Goal: Information Seeking & Learning: Learn about a topic

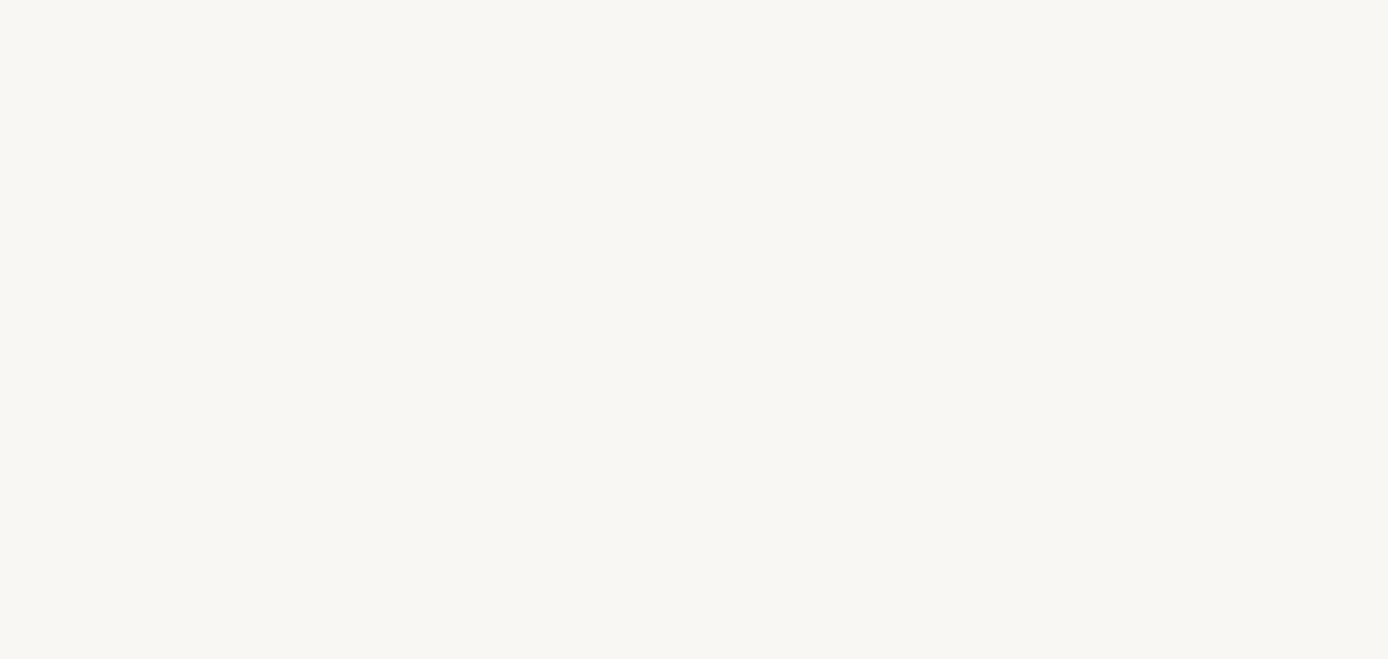
select select "IT"
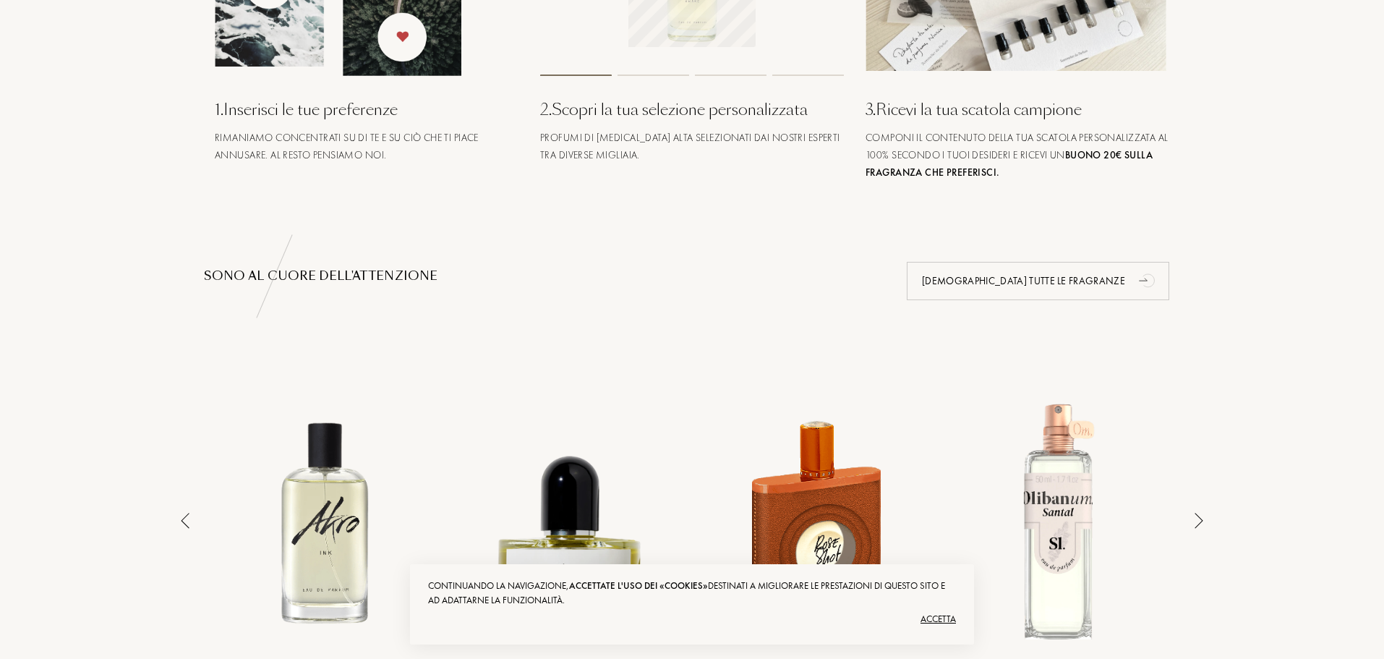
click at [934, 620] on div "Accetta" at bounding box center [692, 618] width 528 height 23
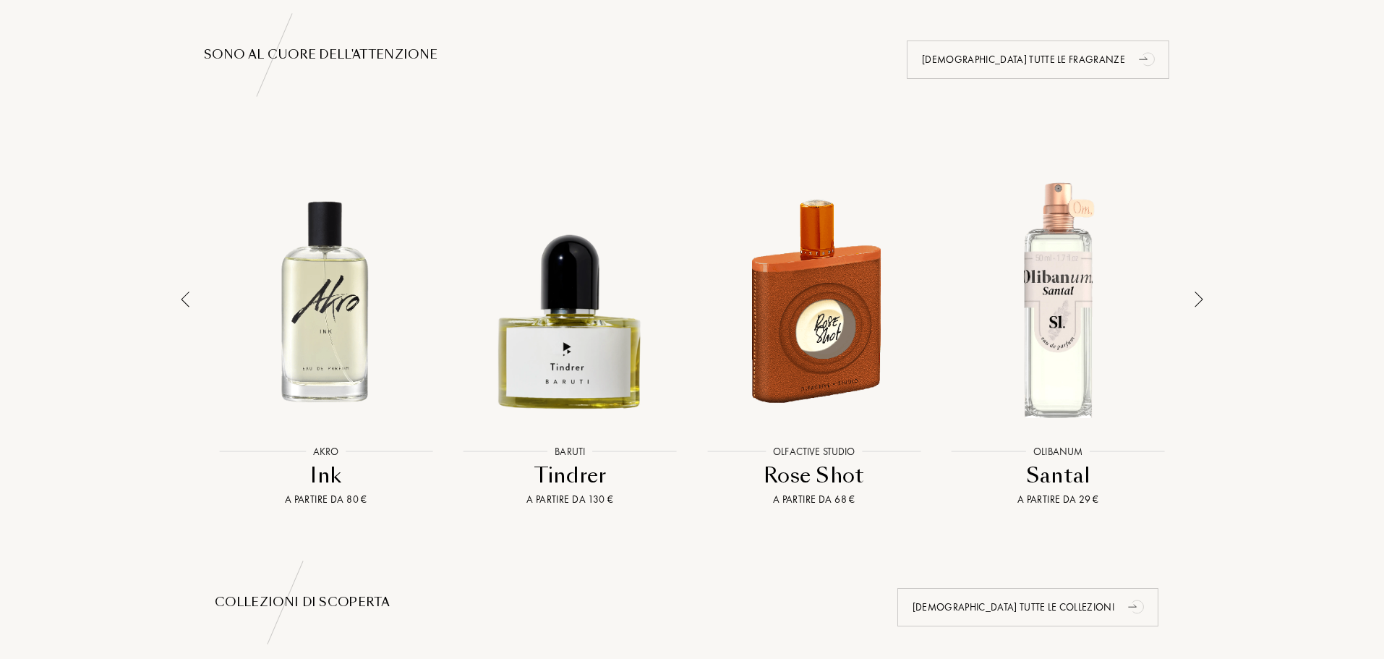
scroll to position [964, 0]
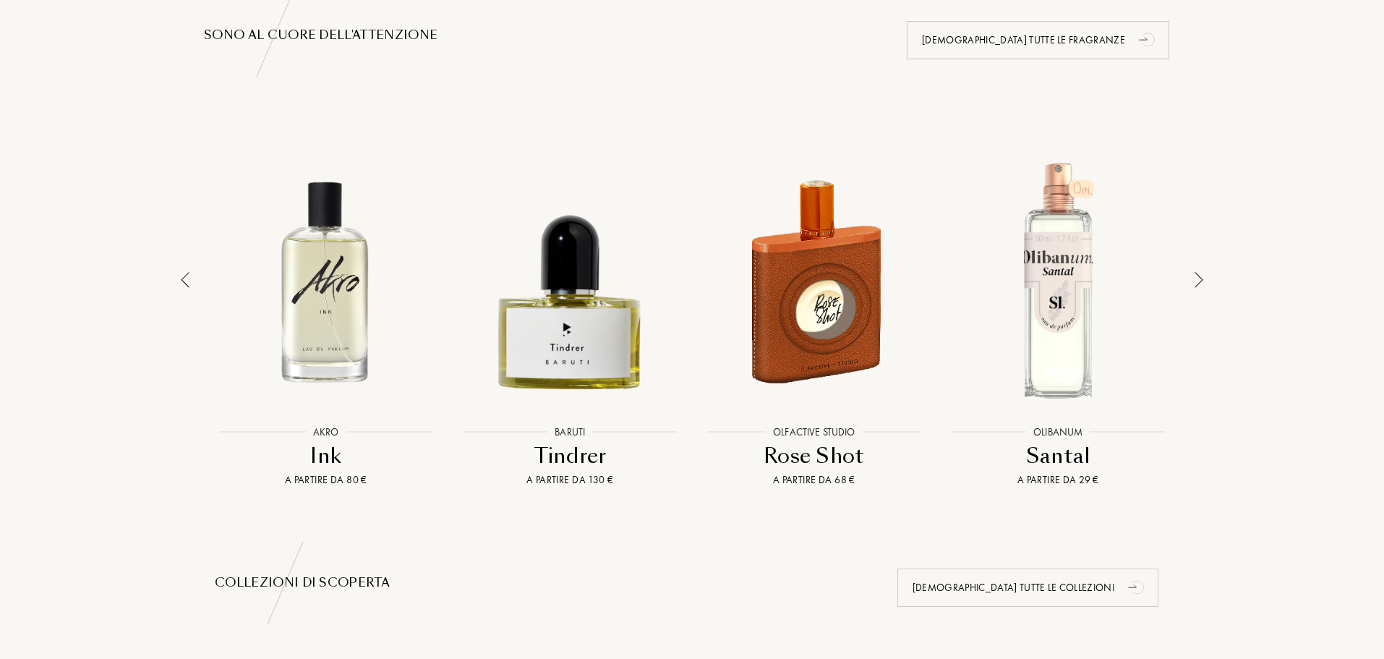
click at [1189, 284] on div at bounding box center [1199, 309] width 20 height 356
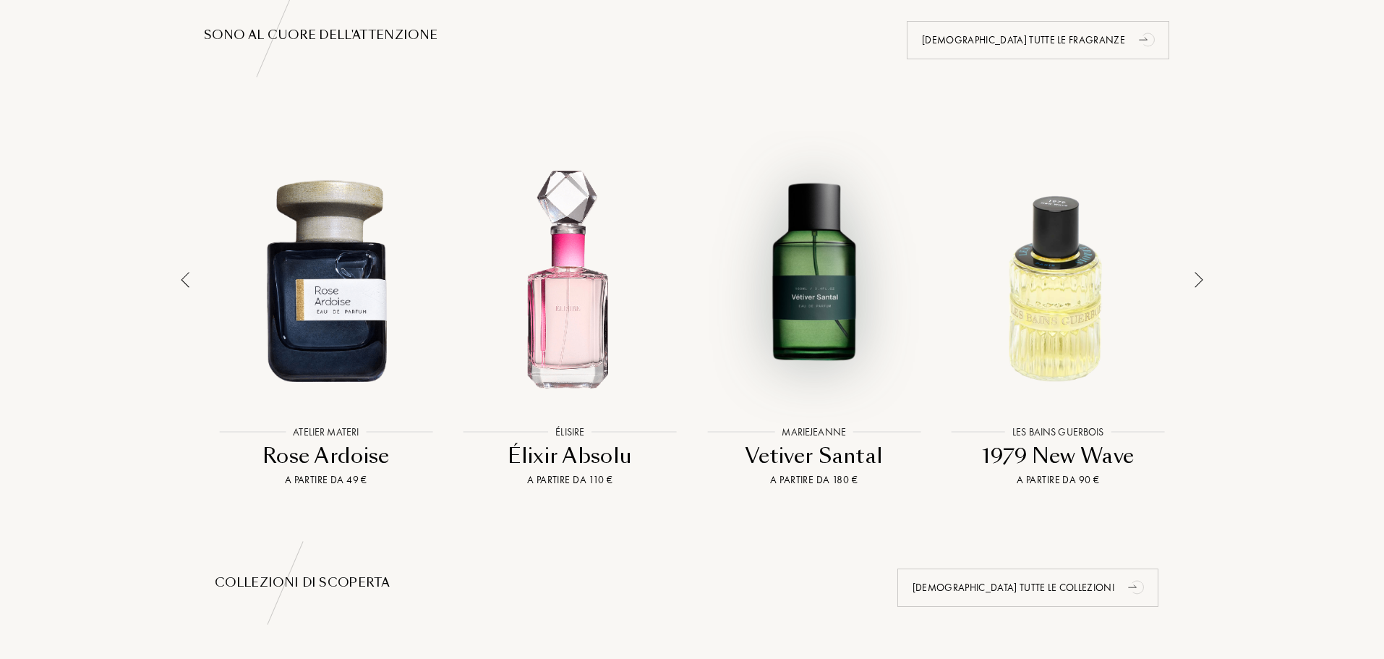
click at [843, 296] on div at bounding box center [814, 279] width 237 height 269
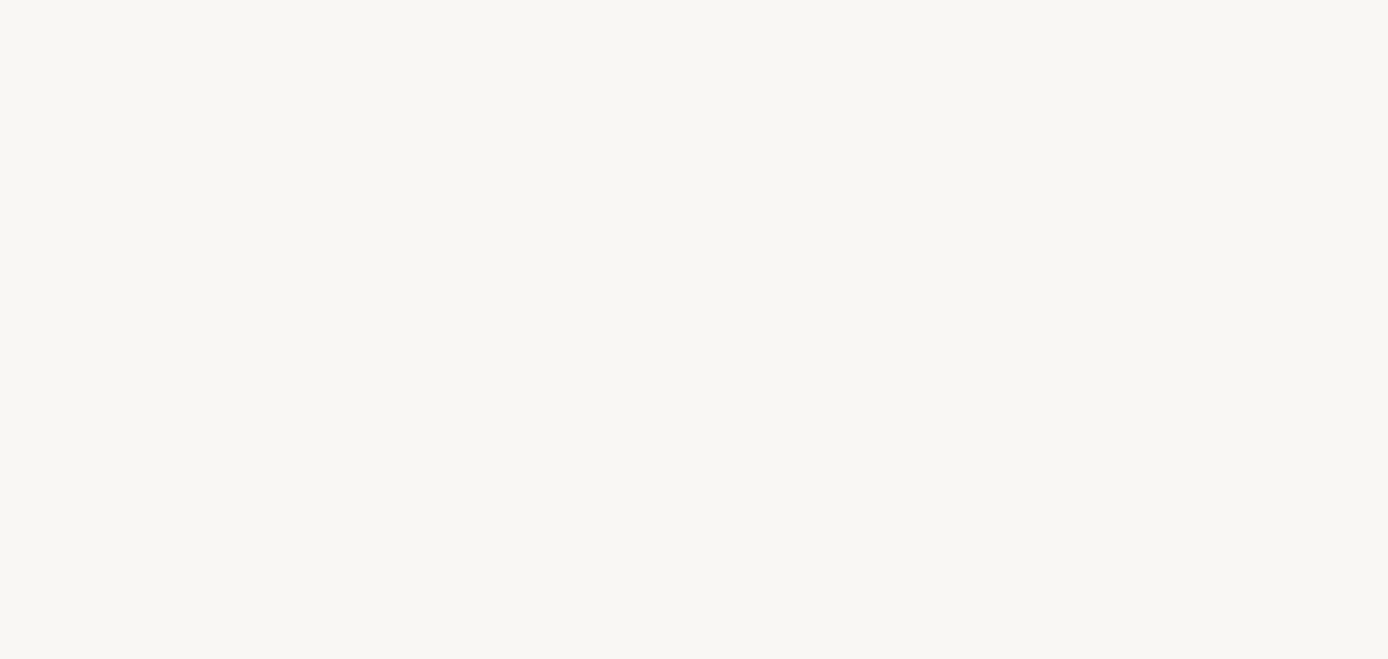
select select "IT"
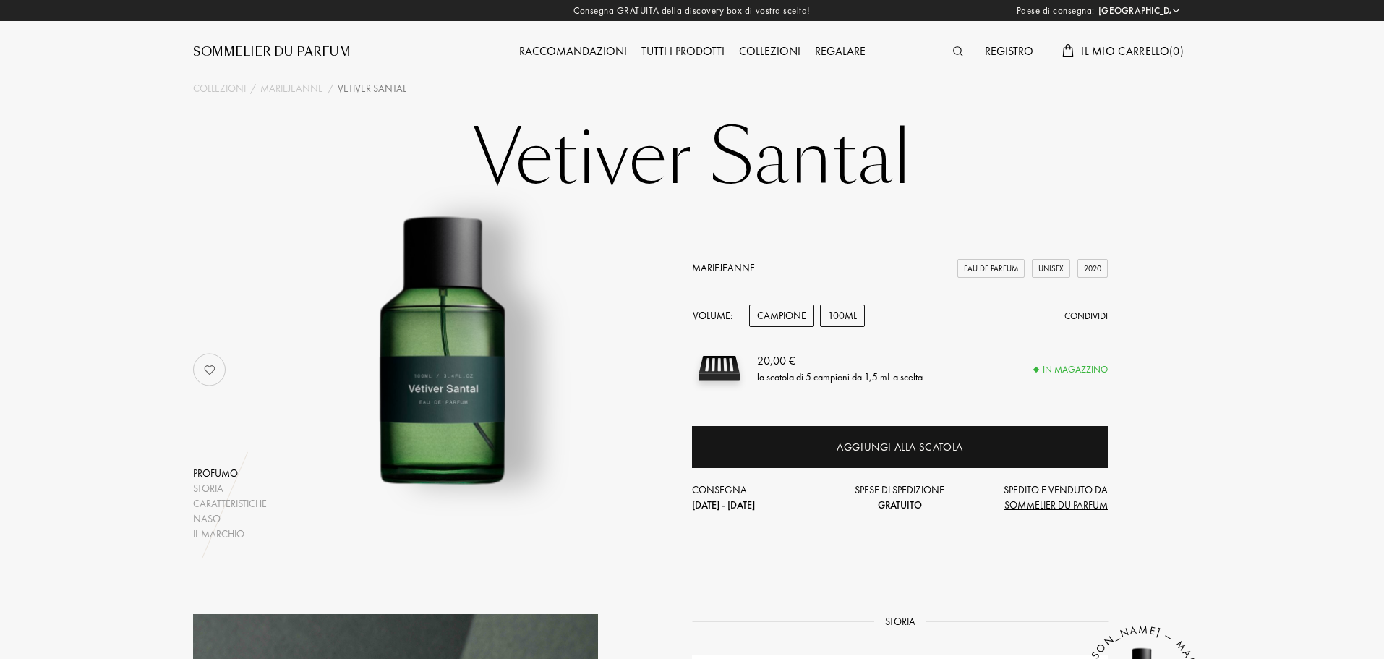
click at [839, 323] on div "100mL" at bounding box center [842, 315] width 45 height 22
click at [786, 315] on div "Campione" at bounding box center [781, 315] width 65 height 22
click at [706, 54] on div "Tutti i prodotti" at bounding box center [683, 52] width 98 height 19
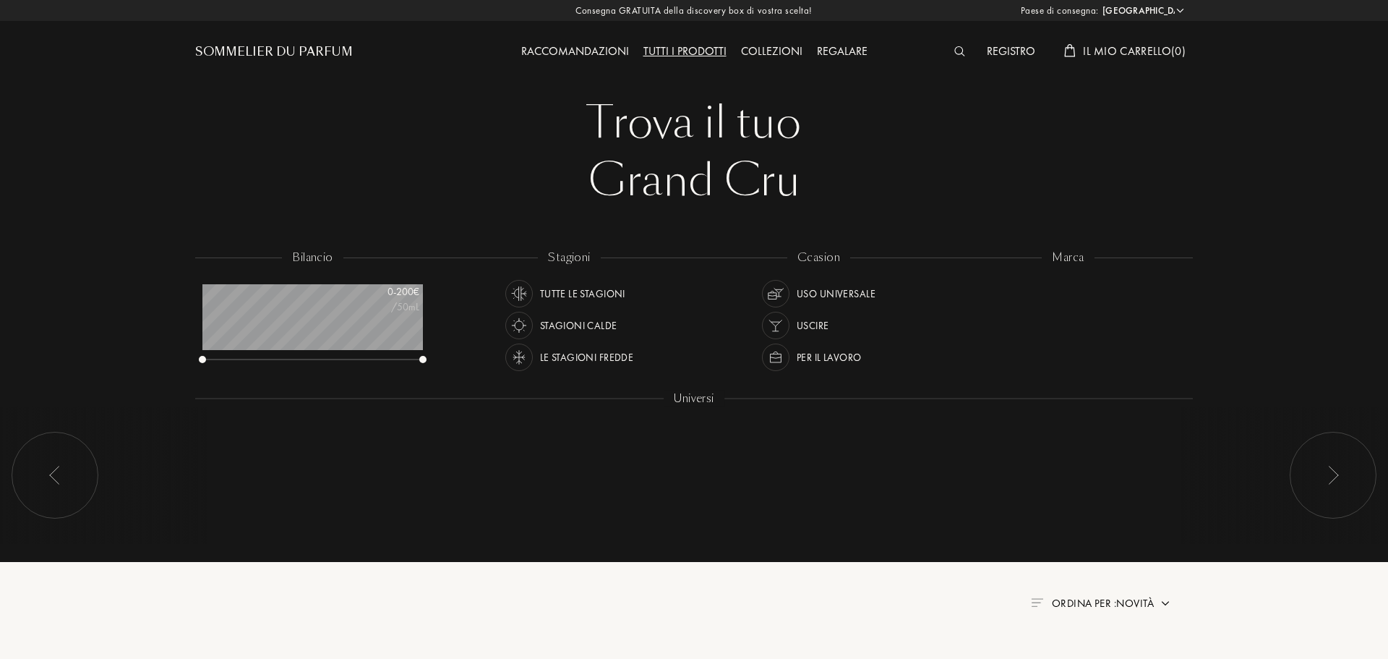
select select "IT"
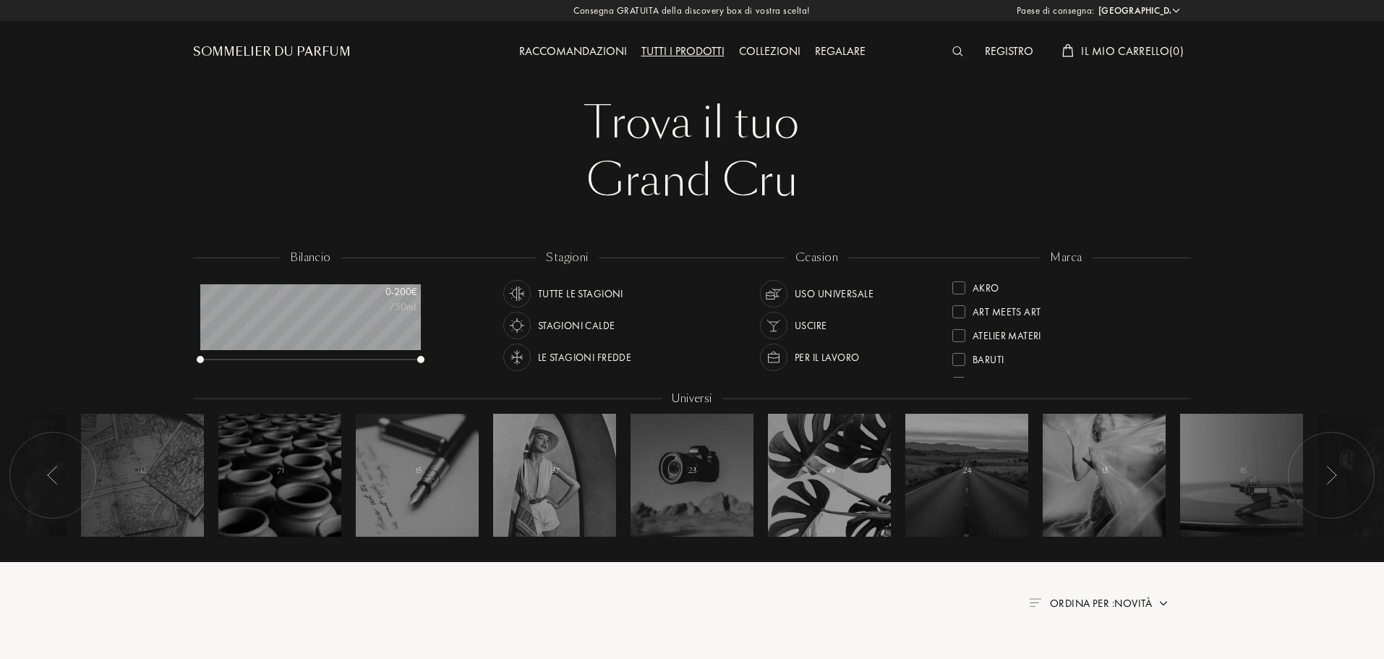
click at [575, 359] on div "Le stagioni fredde" at bounding box center [585, 356] width 94 height 27
click at [795, 296] on div "Uso universale" at bounding box center [834, 293] width 79 height 27
click at [782, 318] on img at bounding box center [774, 325] width 20 height 20
click at [787, 343] on div "Per il lavoro" at bounding box center [809, 355] width 99 height 32
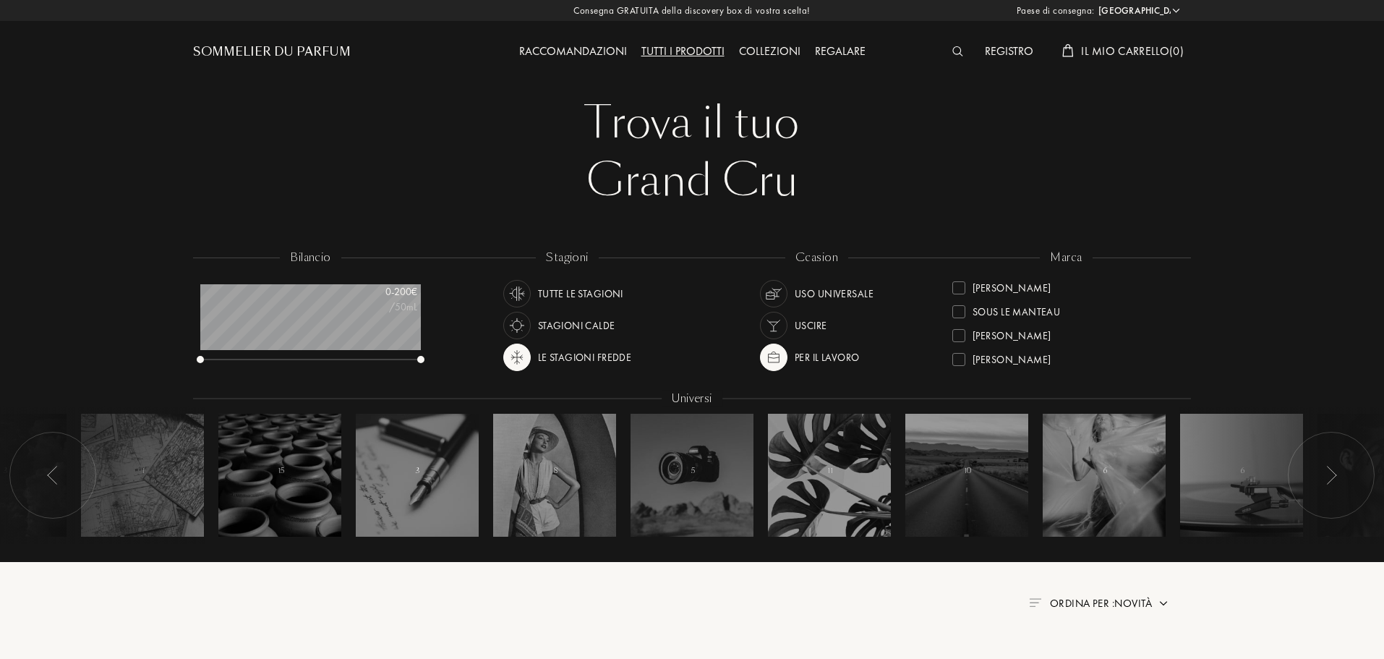
click at [788, 349] on div "Per il lavoro" at bounding box center [809, 356] width 99 height 27
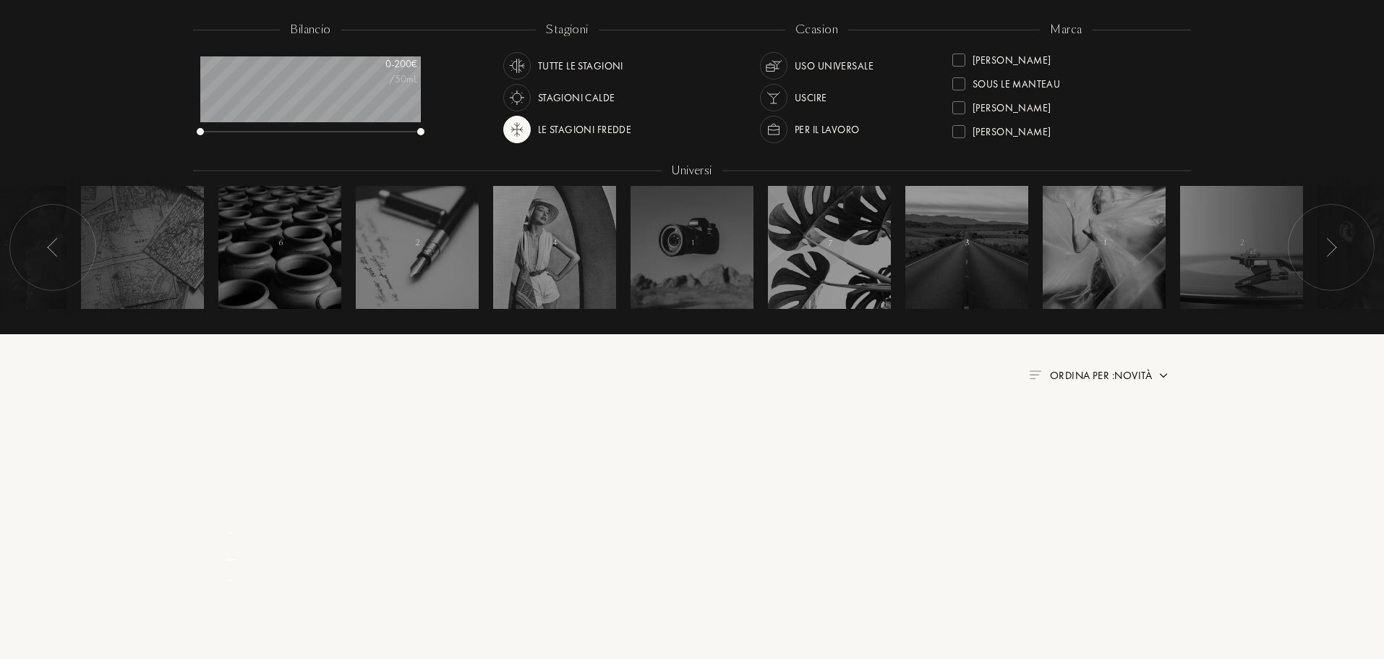
scroll to position [241, 0]
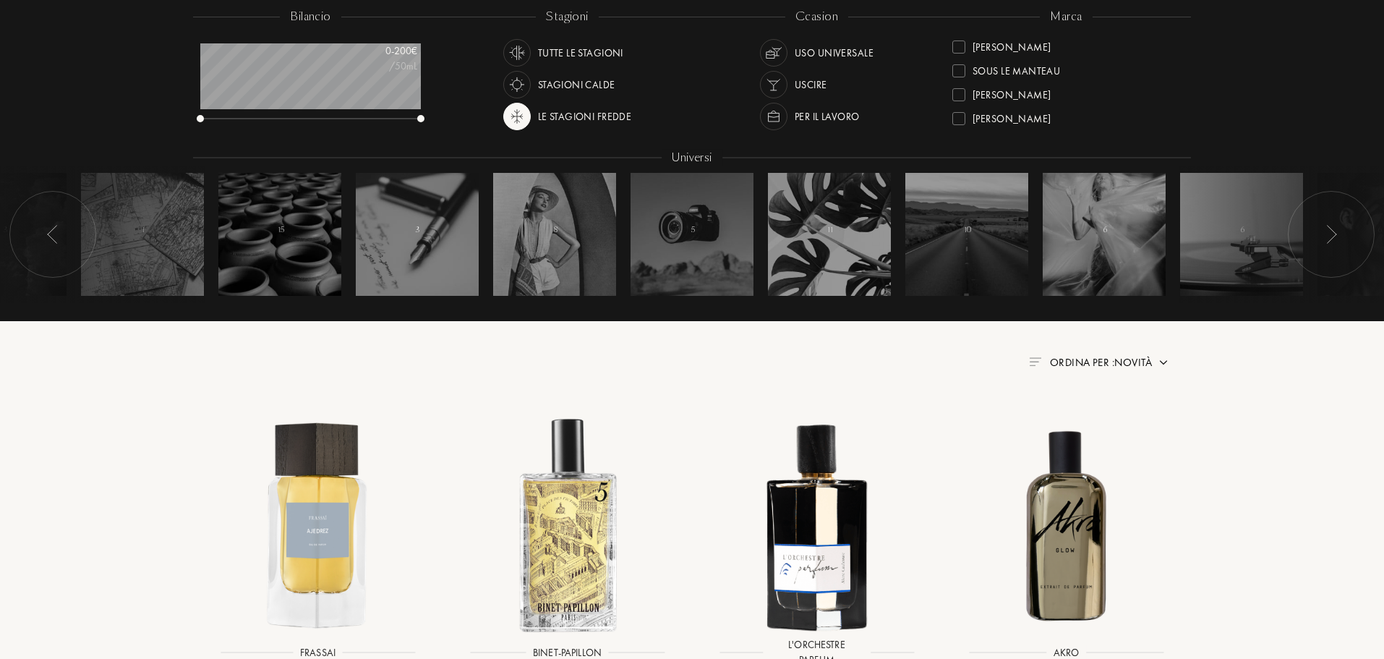
click at [795, 120] on div "Per il lavoro" at bounding box center [827, 116] width 64 height 27
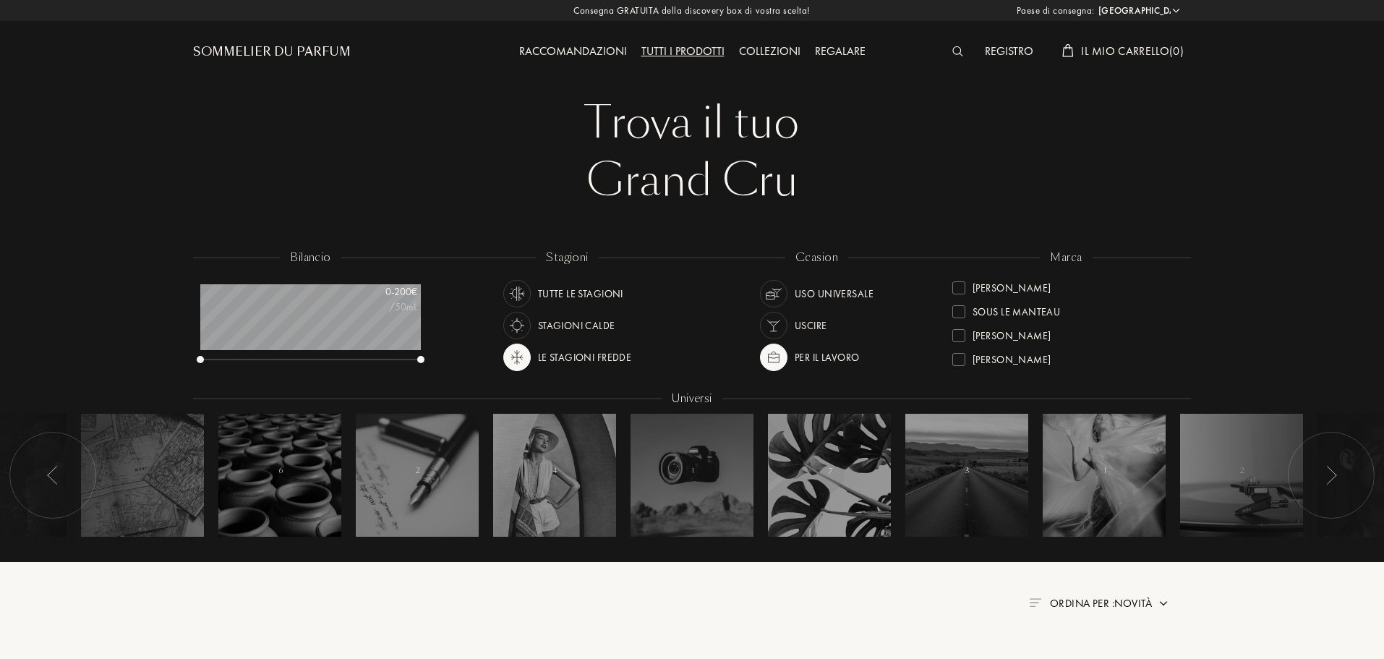
click at [791, 329] on div "Uscire" at bounding box center [793, 325] width 67 height 27
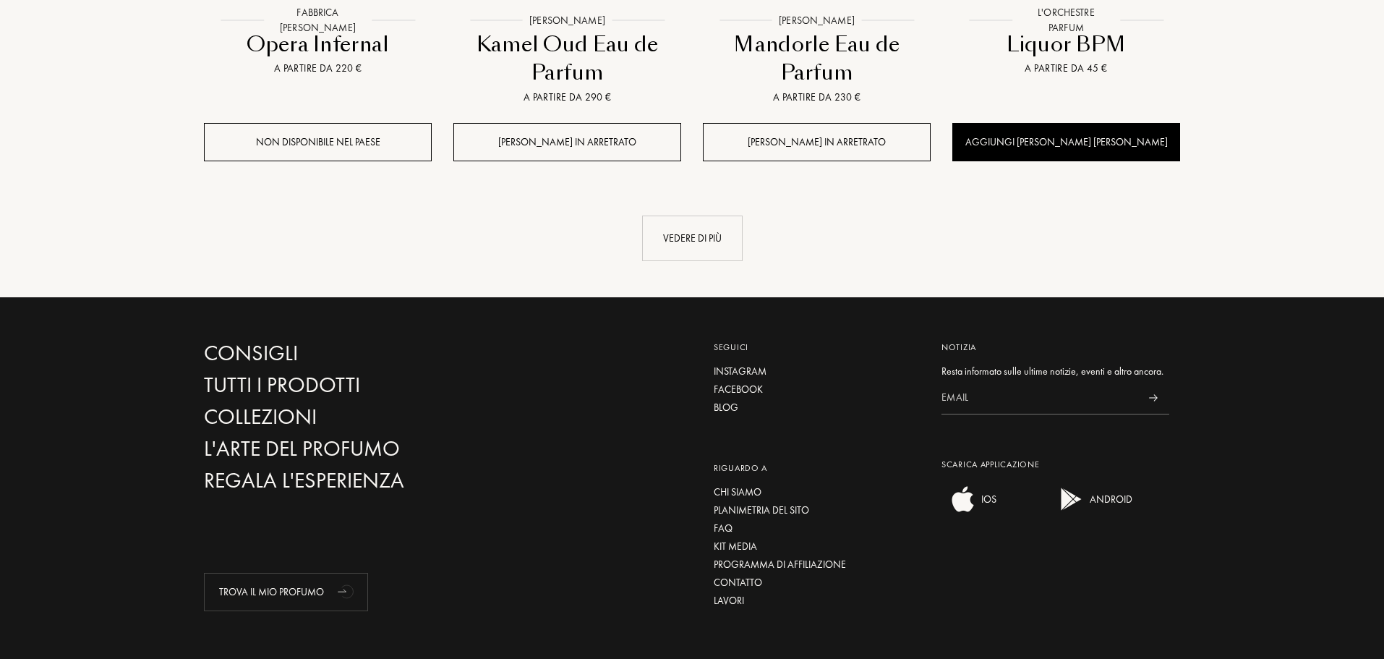
scroll to position [1742, 0]
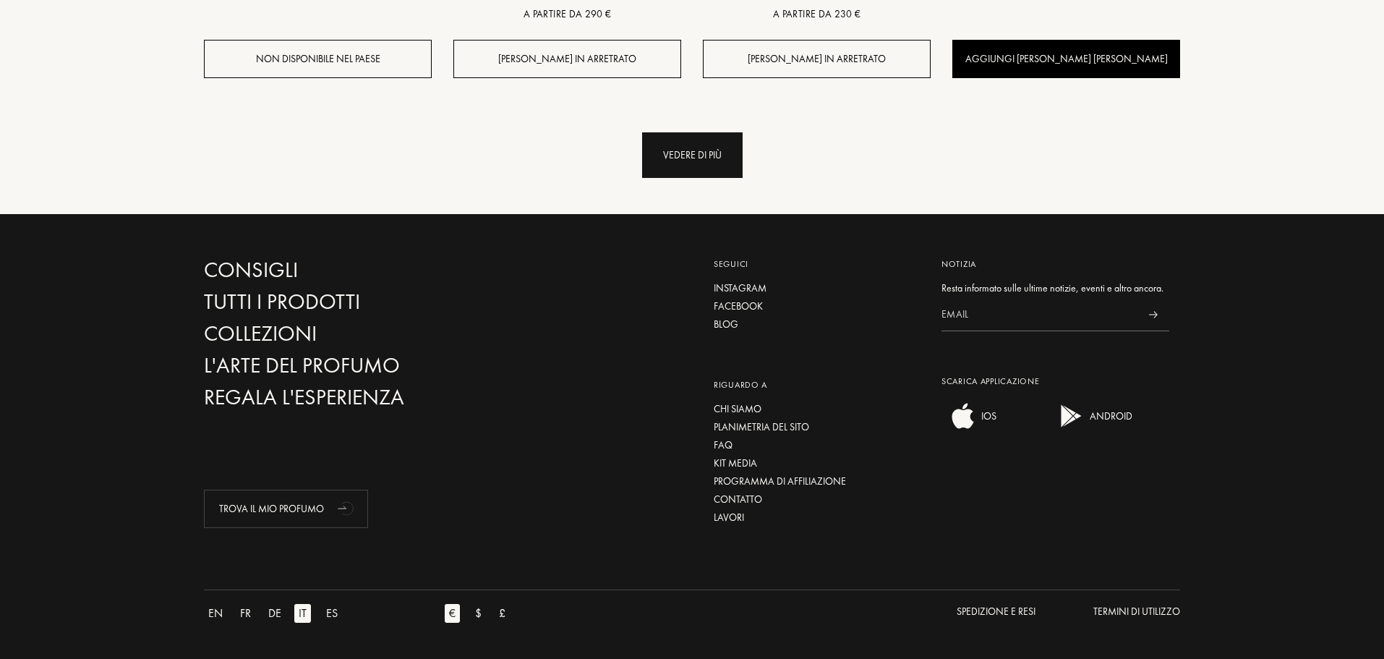
click at [672, 147] on div "Vedere di più" at bounding box center [692, 155] width 101 height 46
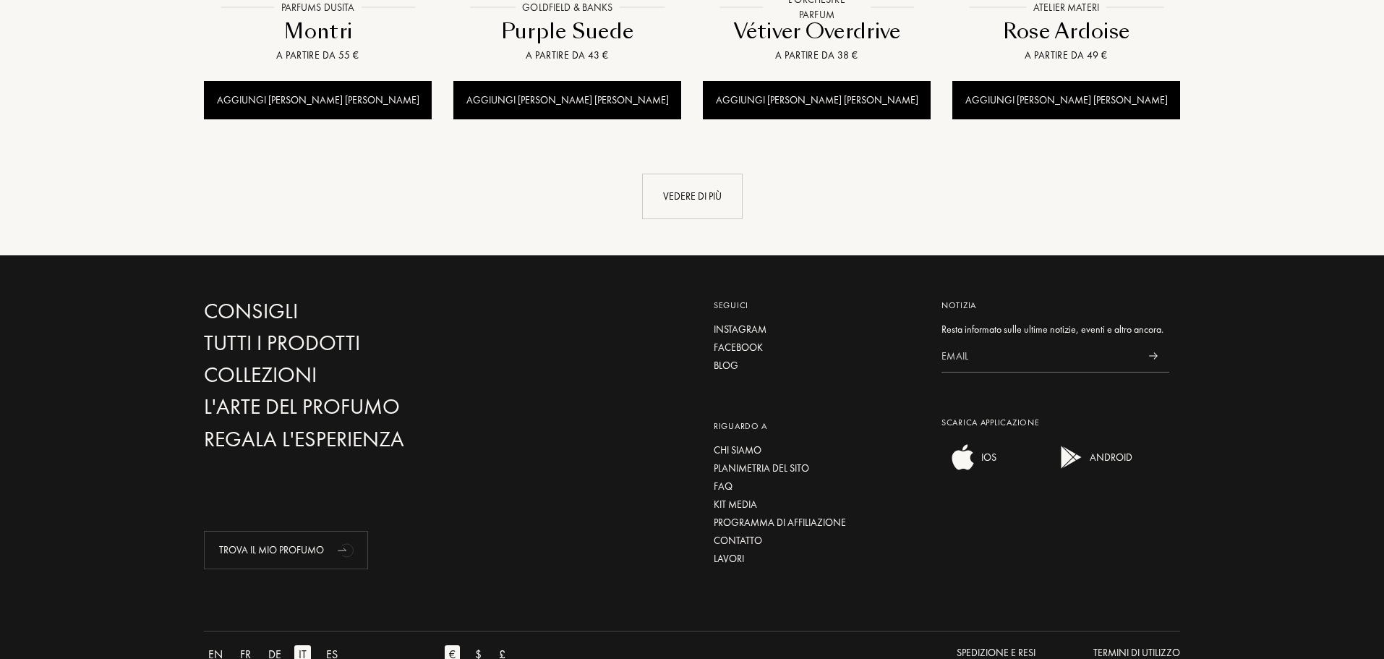
scroll to position [2920, 0]
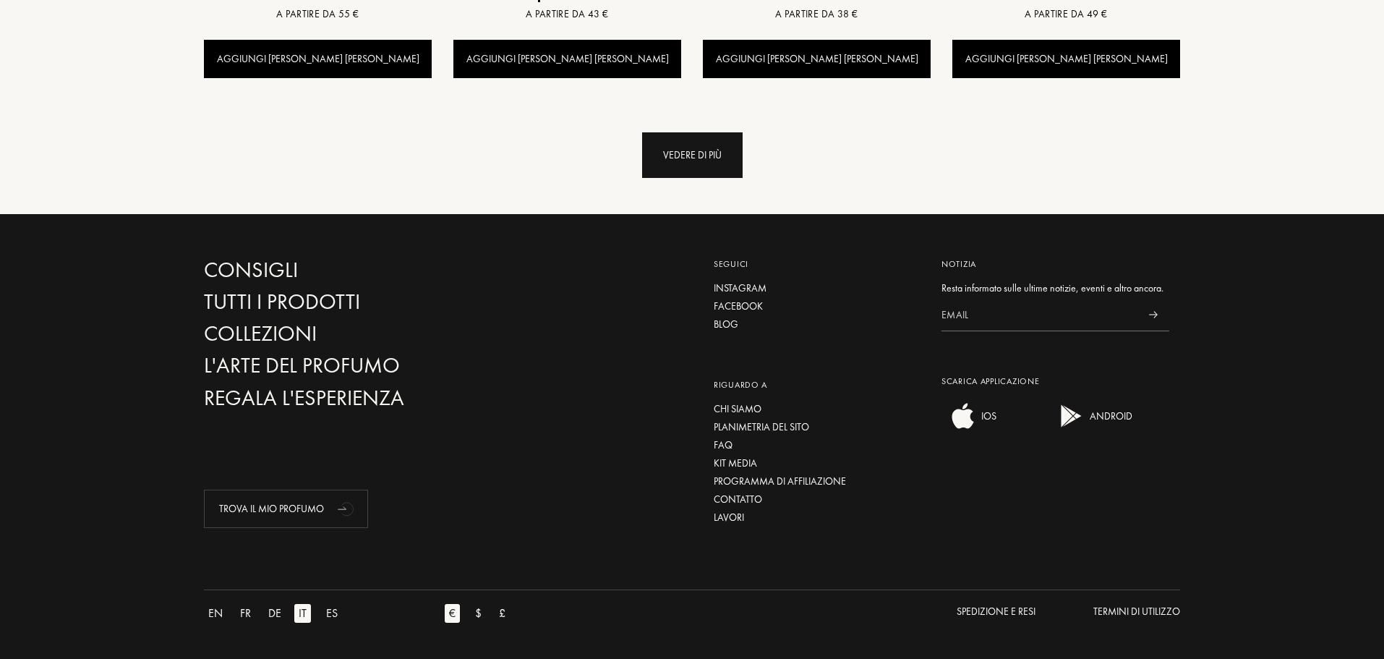
click at [654, 159] on div "Vedere di più" at bounding box center [692, 155] width 101 height 46
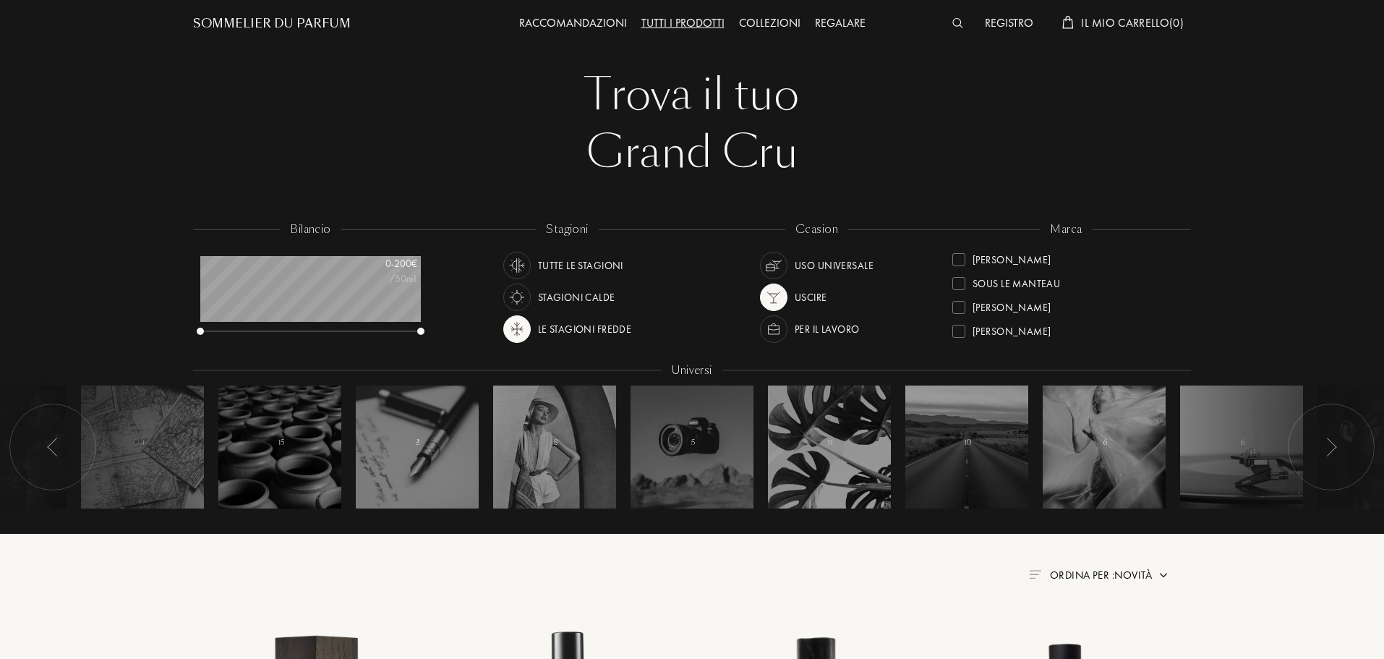
scroll to position [510, 0]
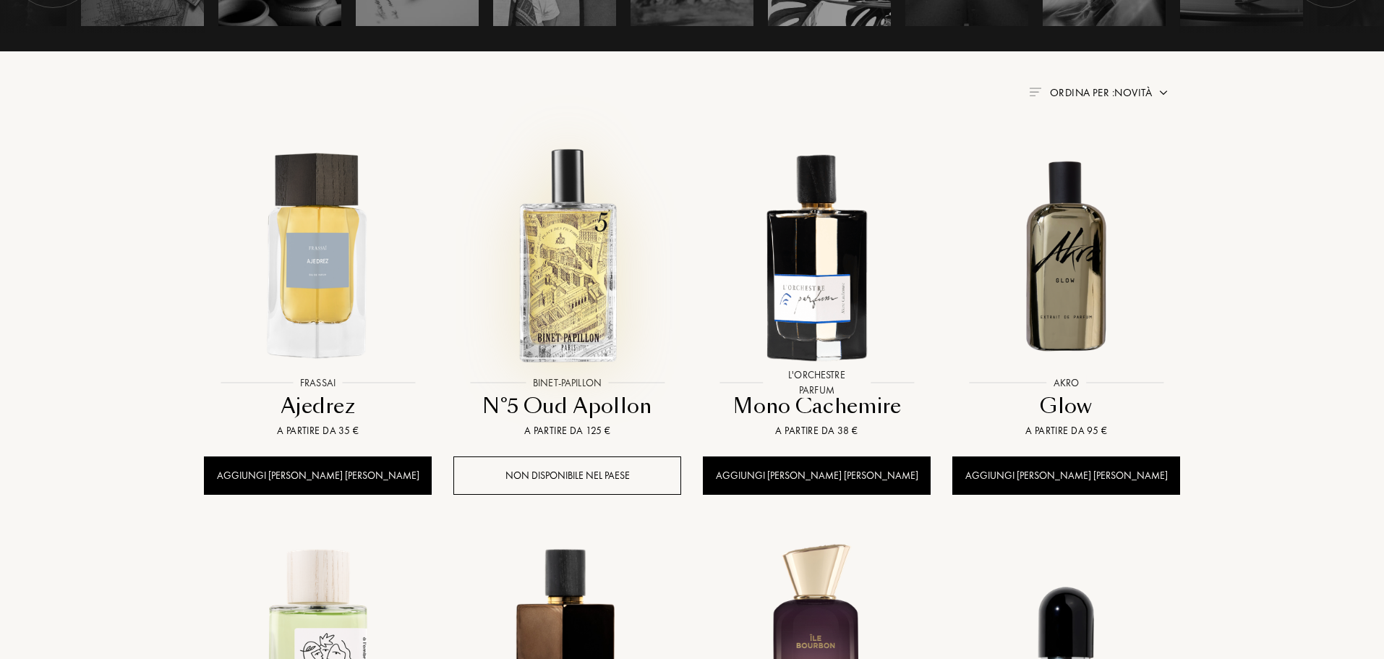
click at [526, 297] on img at bounding box center [567, 254] width 225 height 225
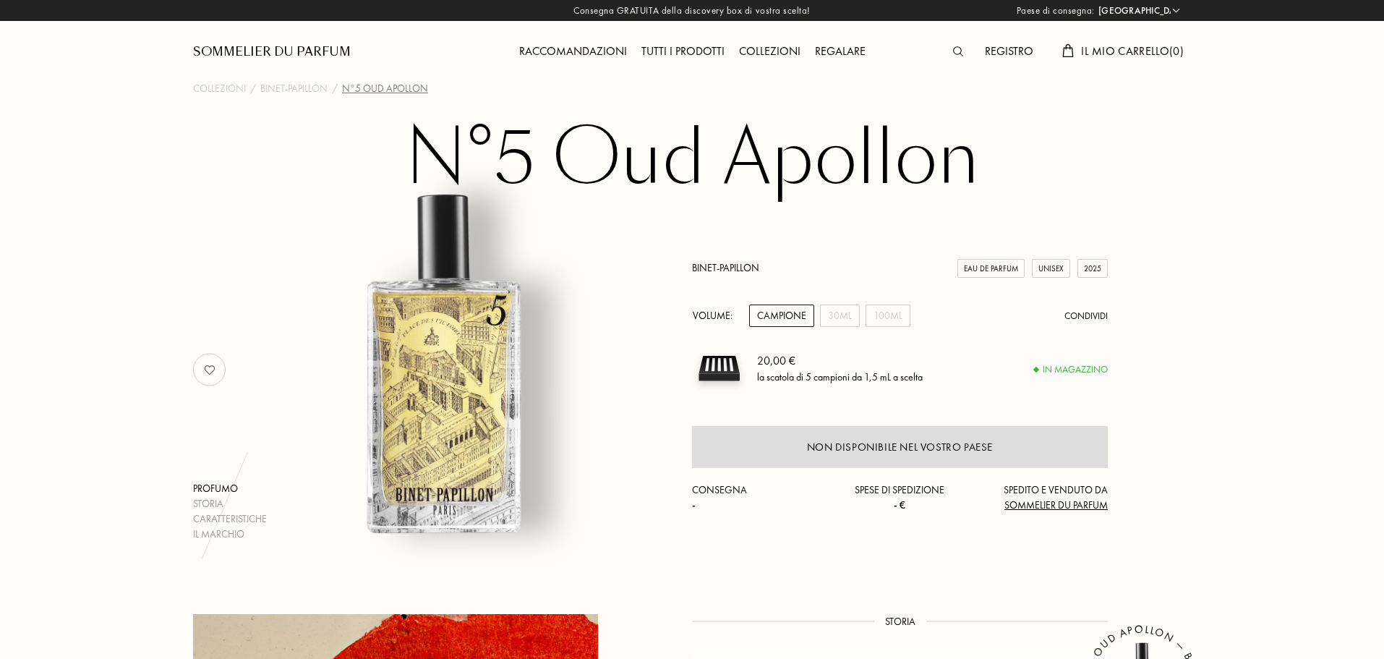
select select "IT"
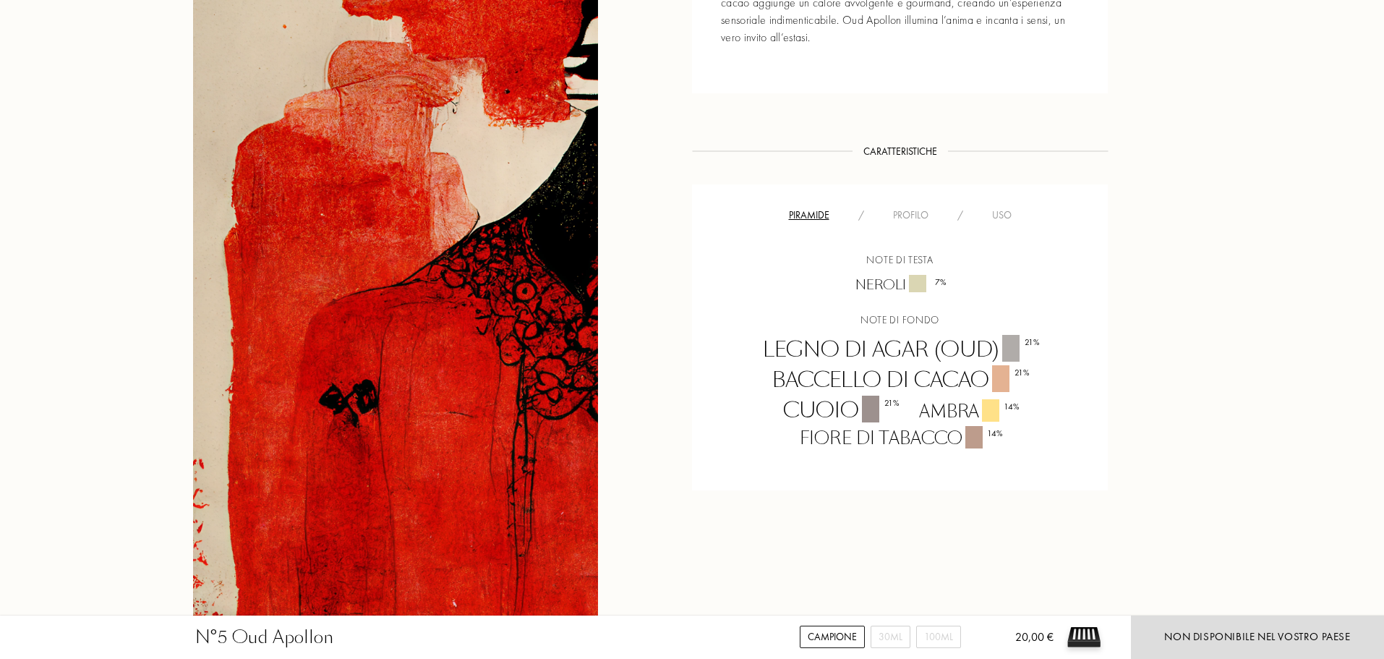
scroll to position [723, 0]
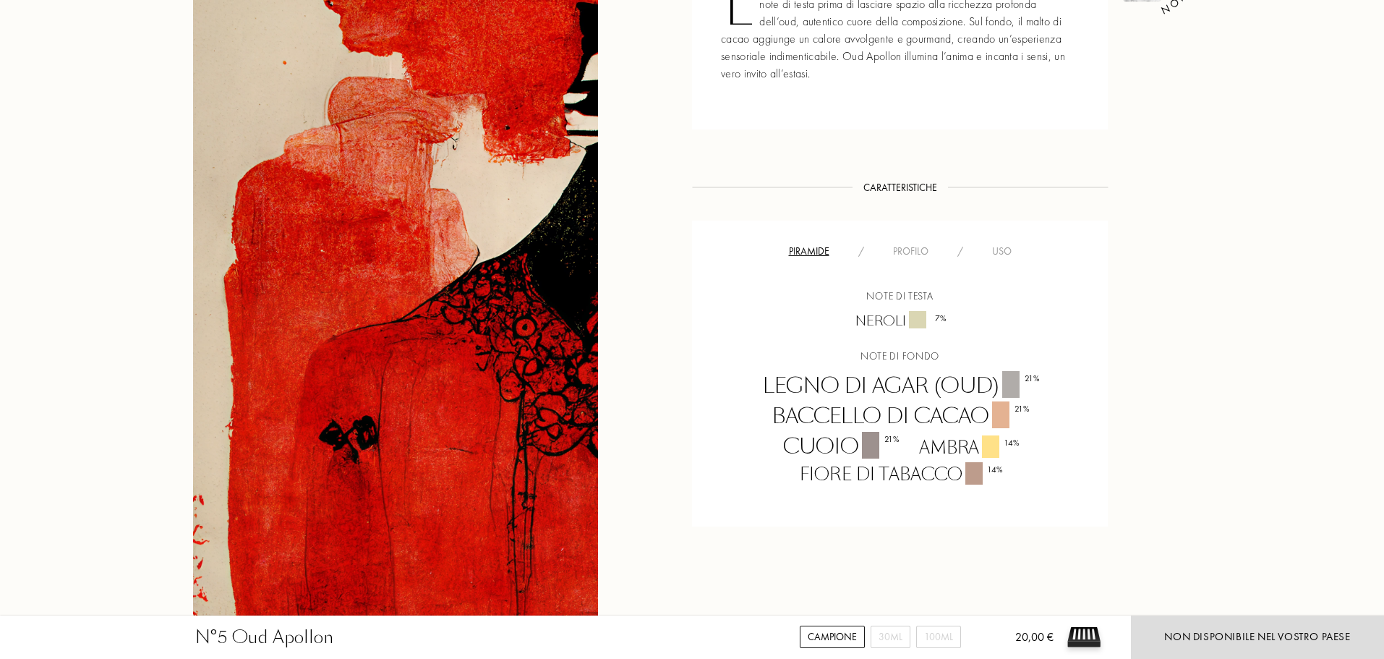
click at [899, 251] on div "Profilo" at bounding box center [910, 251] width 64 height 15
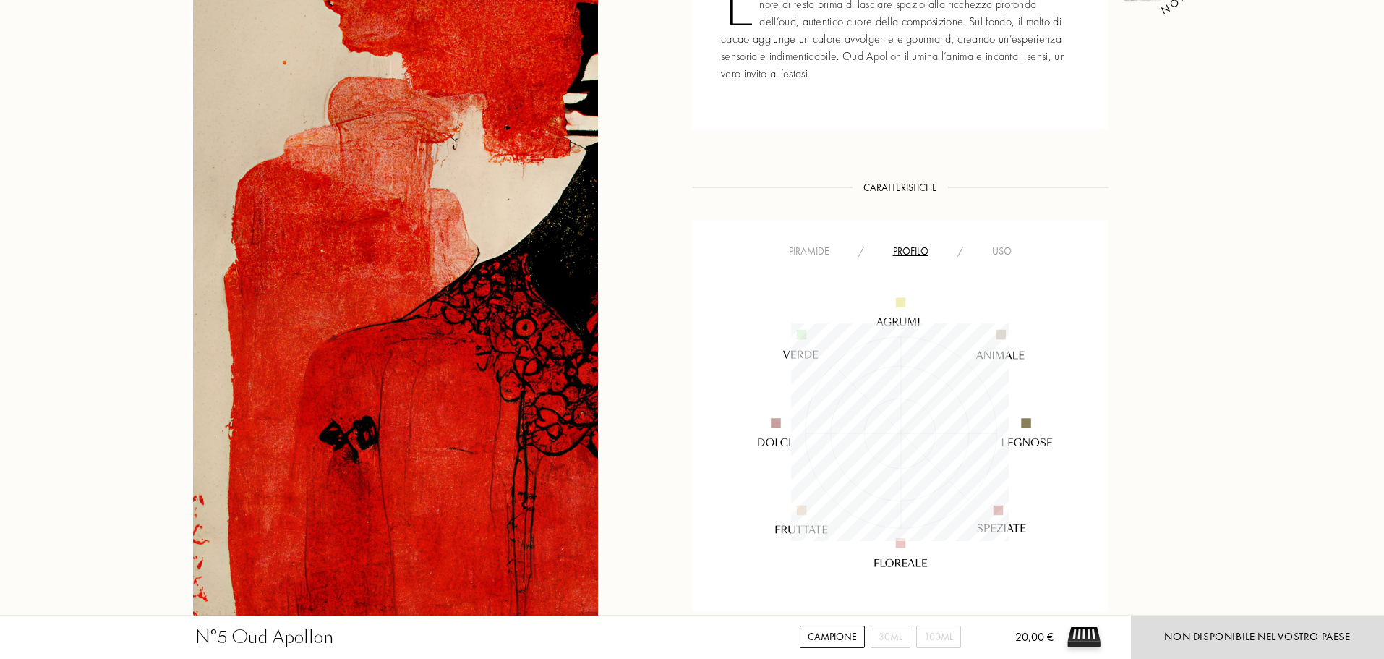
scroll to position [218, 218]
click at [996, 253] on div "Uso" at bounding box center [1002, 251] width 48 height 15
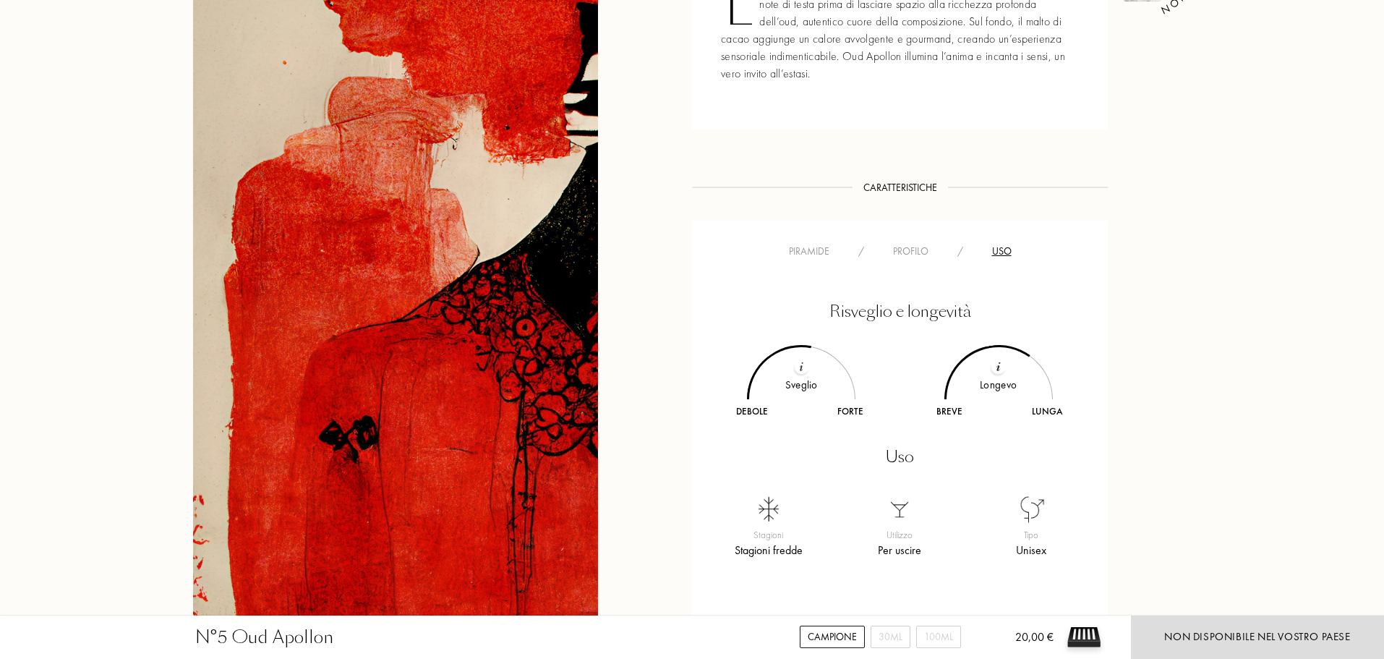
click at [819, 255] on div "Piramide" at bounding box center [808, 251] width 69 height 15
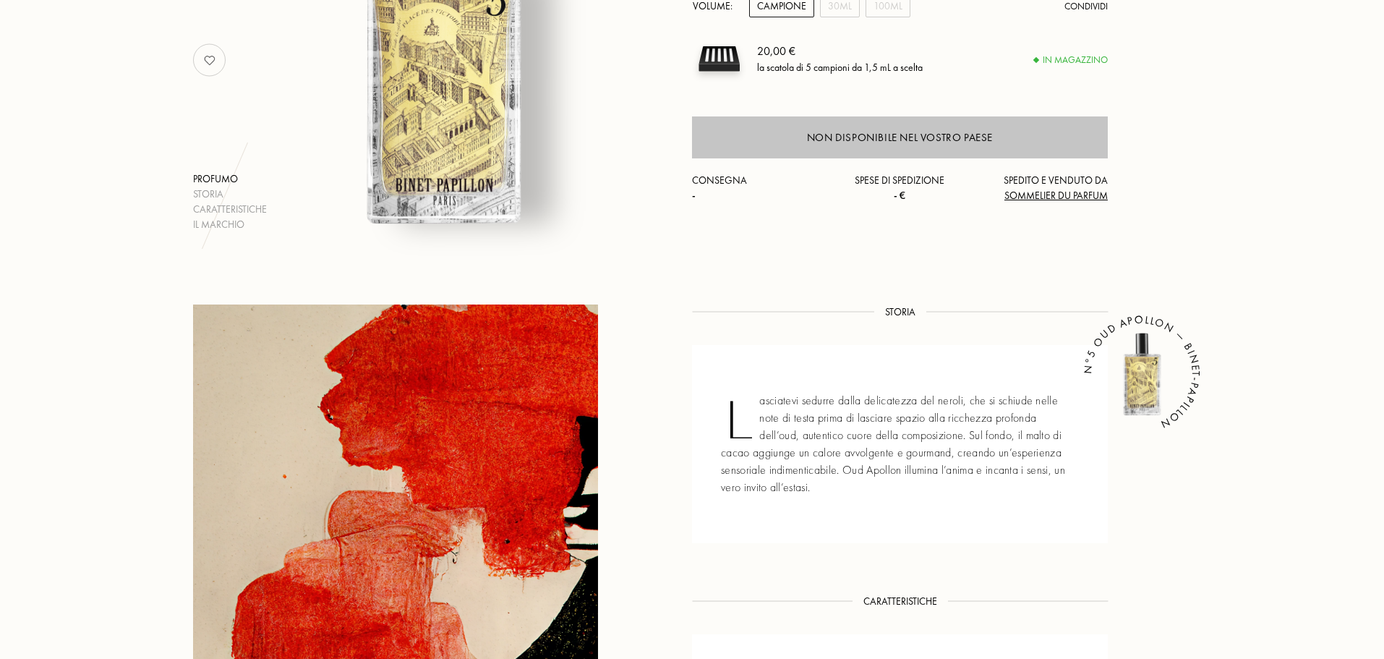
scroll to position [0, 0]
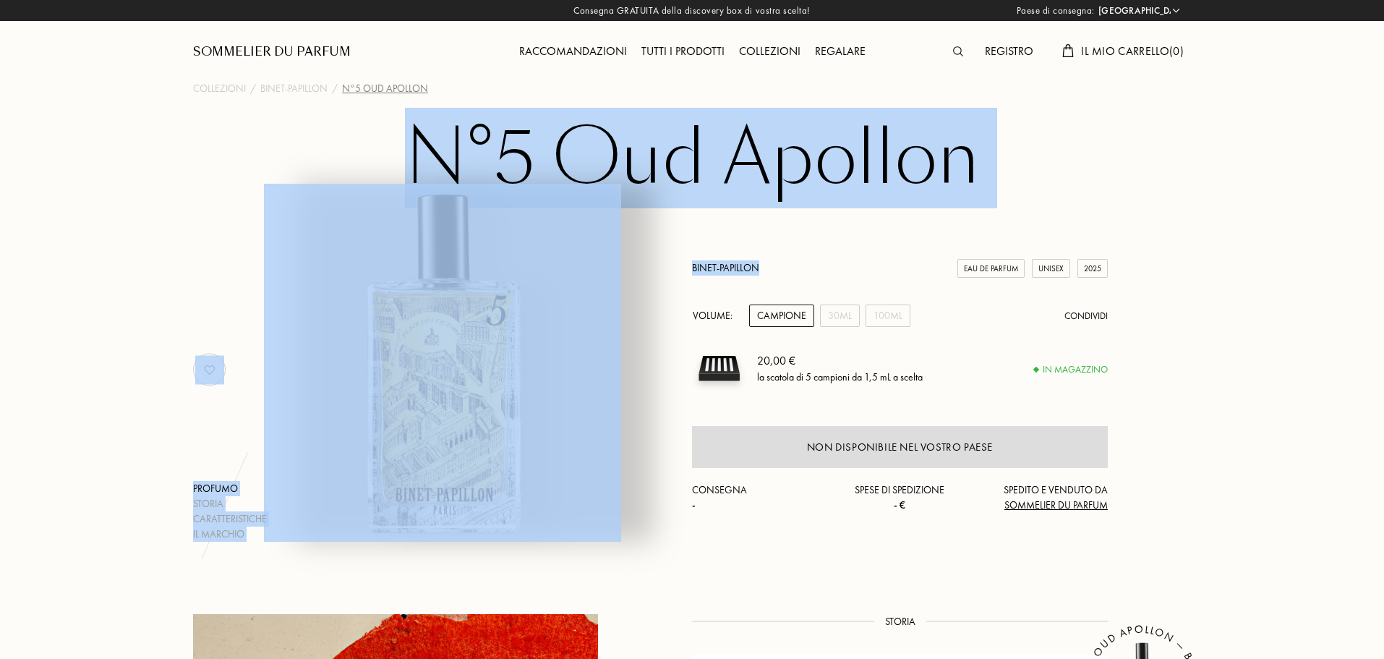
drag, startPoint x: 584, startPoint y: 189, endPoint x: 805, endPoint y: 202, distance: 220.9
click at [805, 202] on div "N°5 Oud Apollon Profumo Storia Caratteristiche Il marchio Binet-Papillon Eau de…" at bounding box center [691, 330] width 1041 height 423
click at [896, 129] on h1 "N°5 Oud Apollon" at bounding box center [691, 159] width 723 height 80
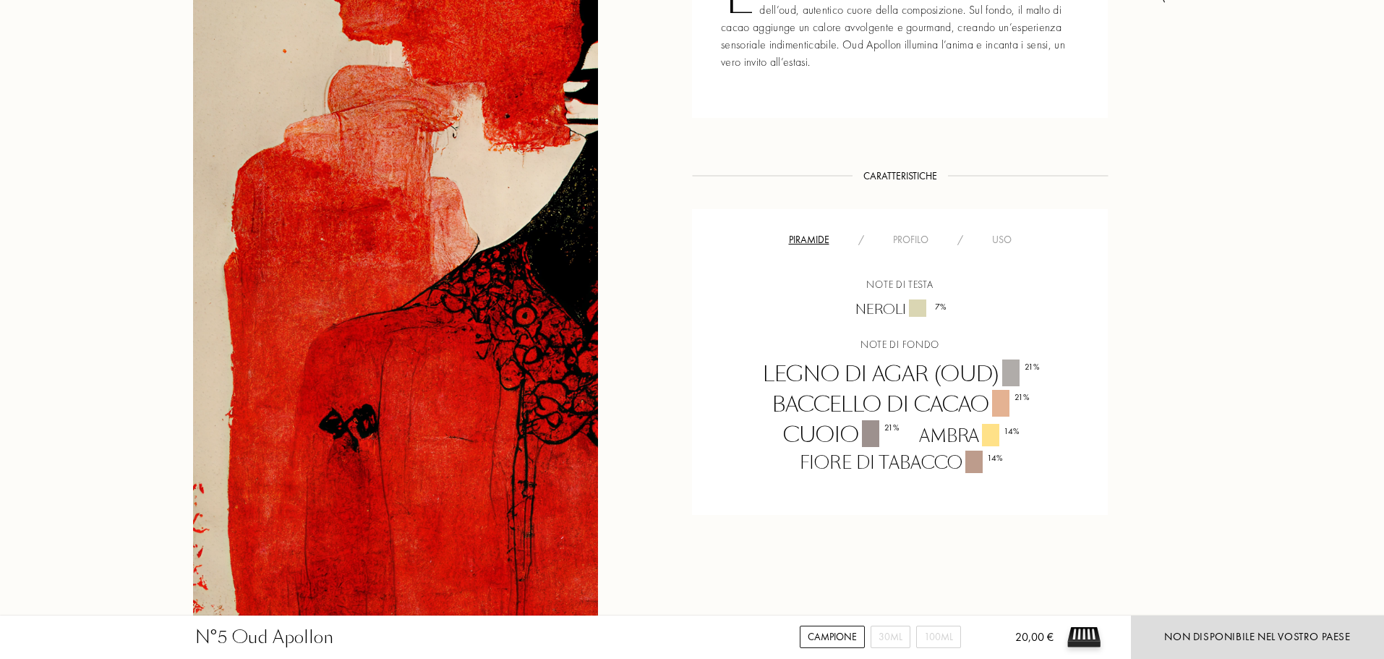
scroll to position [723, 0]
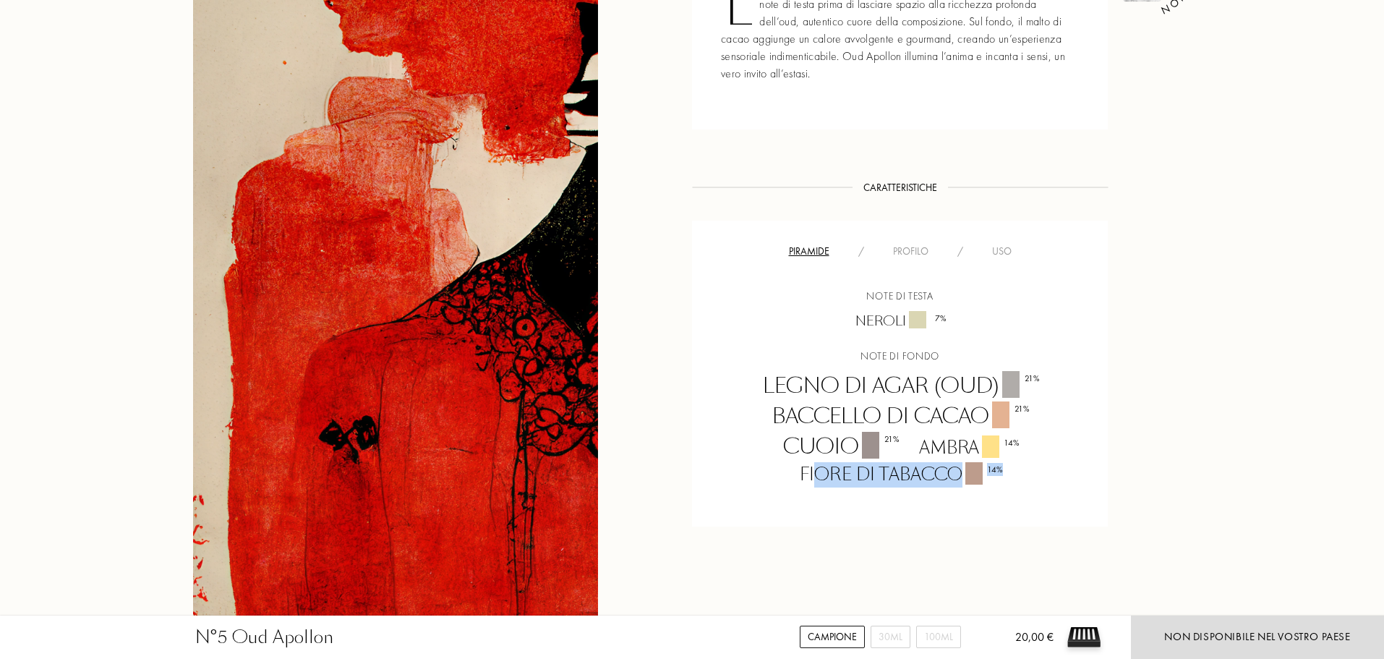
drag, startPoint x: 816, startPoint y: 474, endPoint x: 932, endPoint y: 490, distance: 117.5
click at [919, 490] on div "Piramide / Profilo / Uso Note di testa Neroli 7 % Note di fondo Legno di Agar (…" at bounding box center [900, 374] width 416 height 307
drag, startPoint x: 770, startPoint y: 446, endPoint x: 813, endPoint y: 443, distance: 43.5
click at [771, 446] on div "Legno di Agar (Oud) 21 % Baccello di Cacao 21 % Cuoio 21 % Ambra 14 % Fiore di …" at bounding box center [900, 429] width 394 height 116
click at [858, 325] on div "Neroli 7 %" at bounding box center [900, 321] width 111 height 20
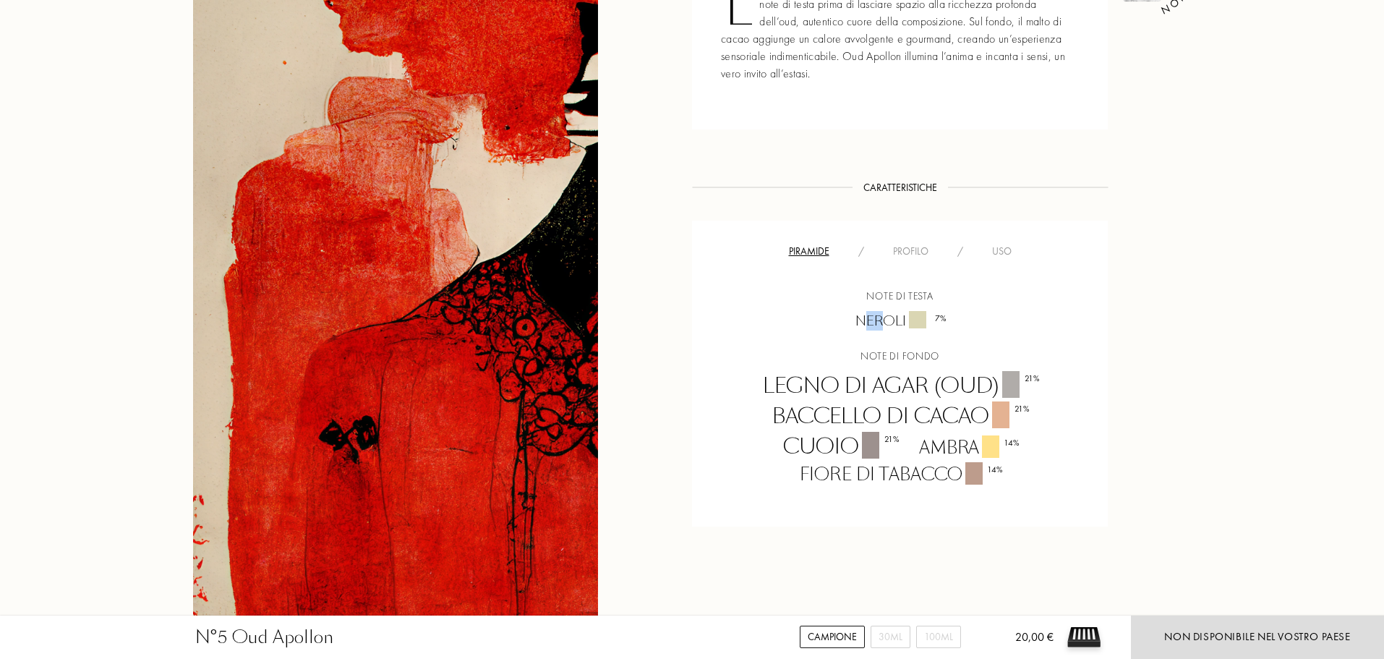
drag, startPoint x: 869, startPoint y: 323, endPoint x: 889, endPoint y: 325, distance: 19.6
click at [889, 325] on div "Neroli 7 %" at bounding box center [900, 321] width 111 height 20
click at [877, 343] on div "Note di testa Neroli 7 % Note di fondo Legno di Agar (Oud) 21 % Baccello di Cac…" at bounding box center [900, 387] width 394 height 199
drag, startPoint x: 764, startPoint y: 387, endPoint x: 972, endPoint y: 382, distance: 209.0
click at [970, 382] on div "Legno di Agar (Oud) 21 %" at bounding box center [900, 386] width 296 height 30
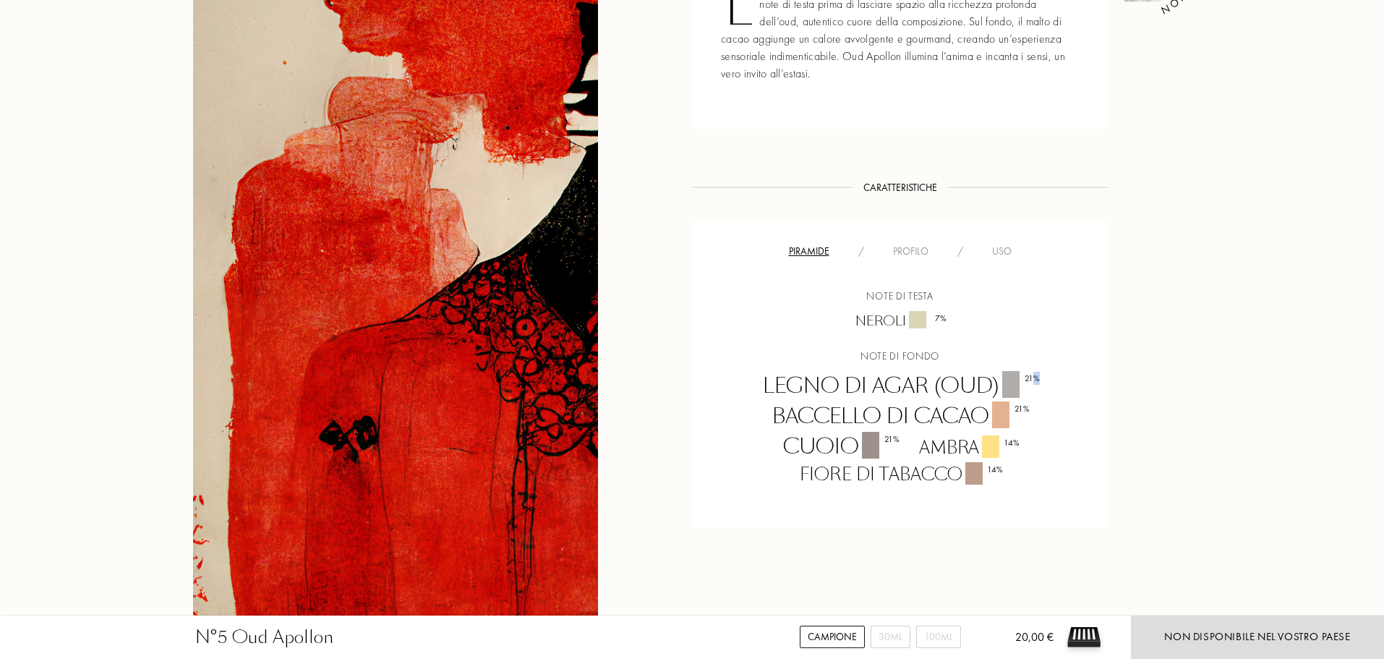
drag, startPoint x: 1035, startPoint y: 374, endPoint x: 1046, endPoint y: 375, distance: 11.7
click at [1044, 375] on div "Legno di Agar (Oud) 21 %" at bounding box center [900, 386] width 296 height 30
click at [1048, 377] on div "Legno di Agar (Oud) 21 %" at bounding box center [900, 386] width 296 height 30
click at [928, 252] on div "Profilo" at bounding box center [910, 251] width 64 height 15
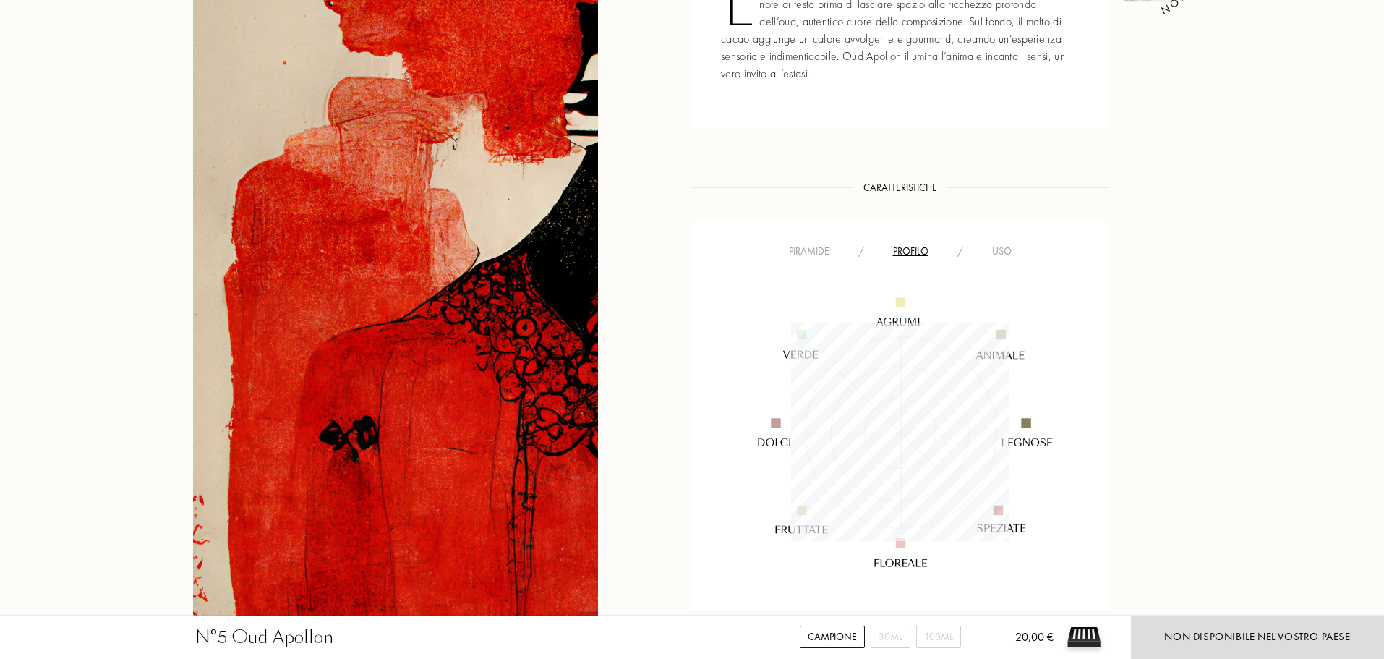
scroll to position [218, 218]
click at [990, 253] on div "Uso" at bounding box center [1002, 251] width 48 height 15
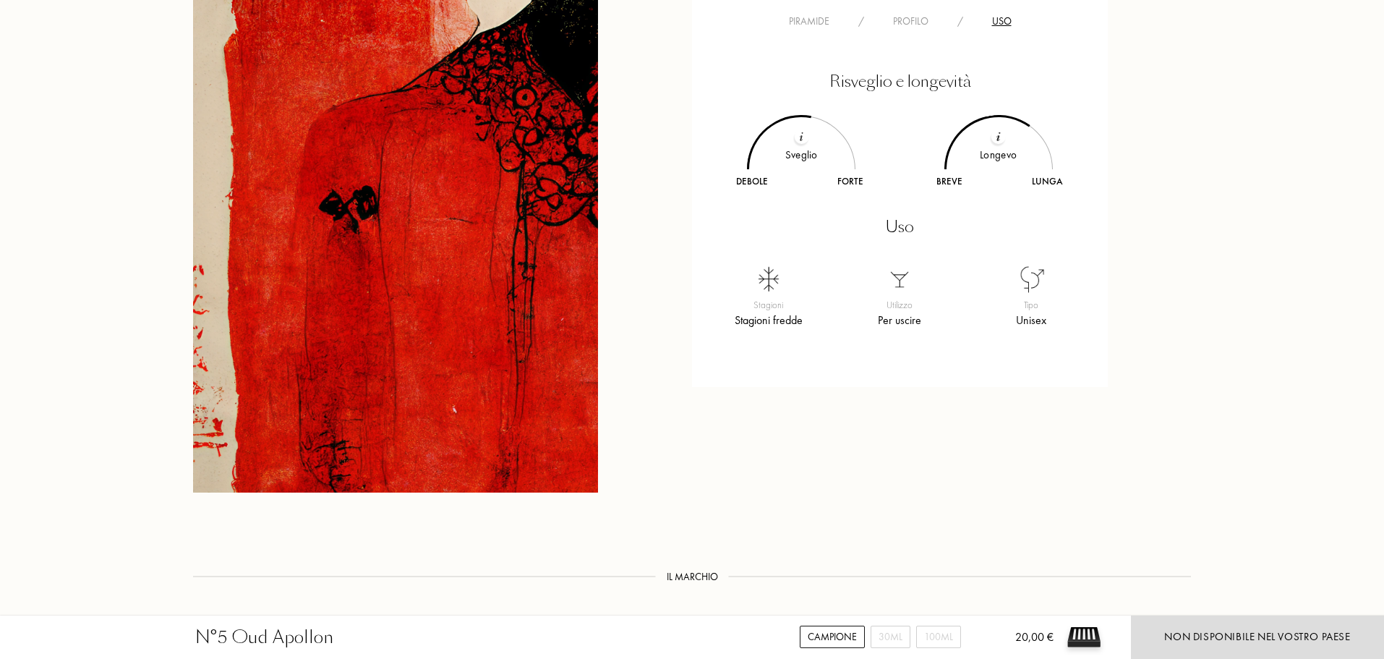
scroll to position [964, 0]
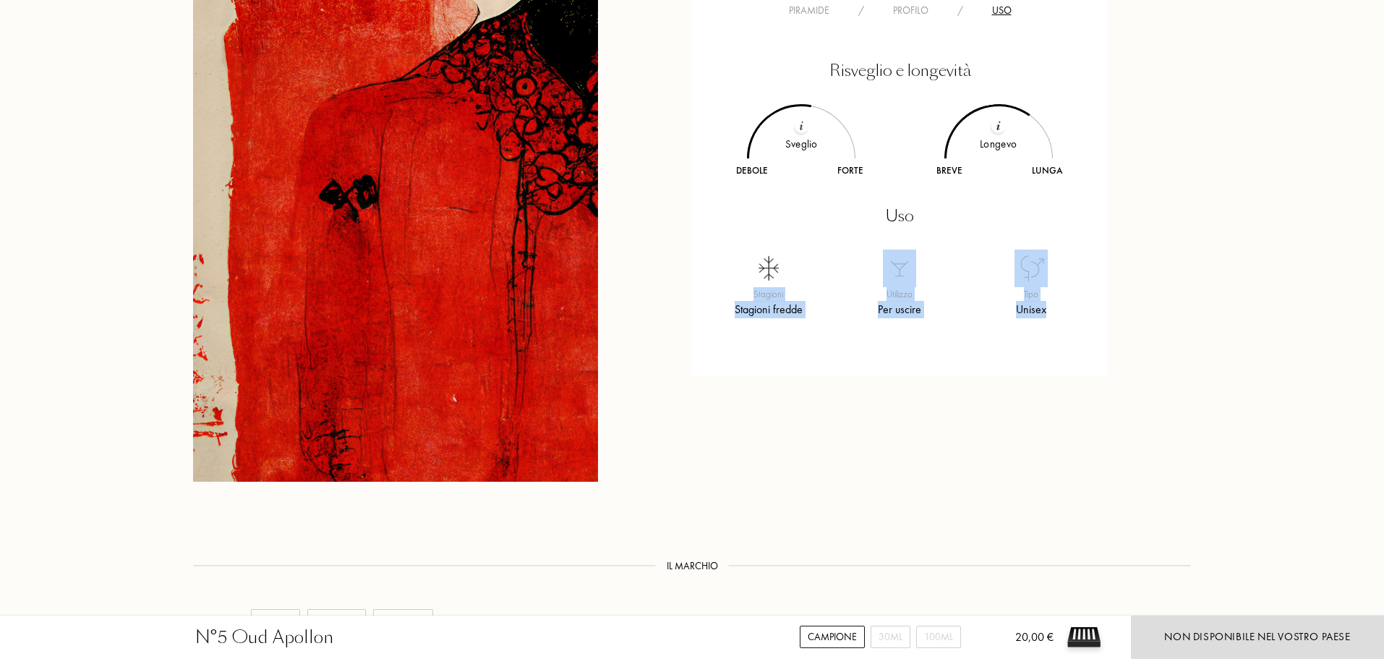
drag, startPoint x: 730, startPoint y: 298, endPoint x: 813, endPoint y: 320, distance: 85.9
click at [813, 320] on div "Uso Stagioni Stagioni fredde Utilizzo Per uscire Tipo Unisex" at bounding box center [900, 270] width 394 height 133
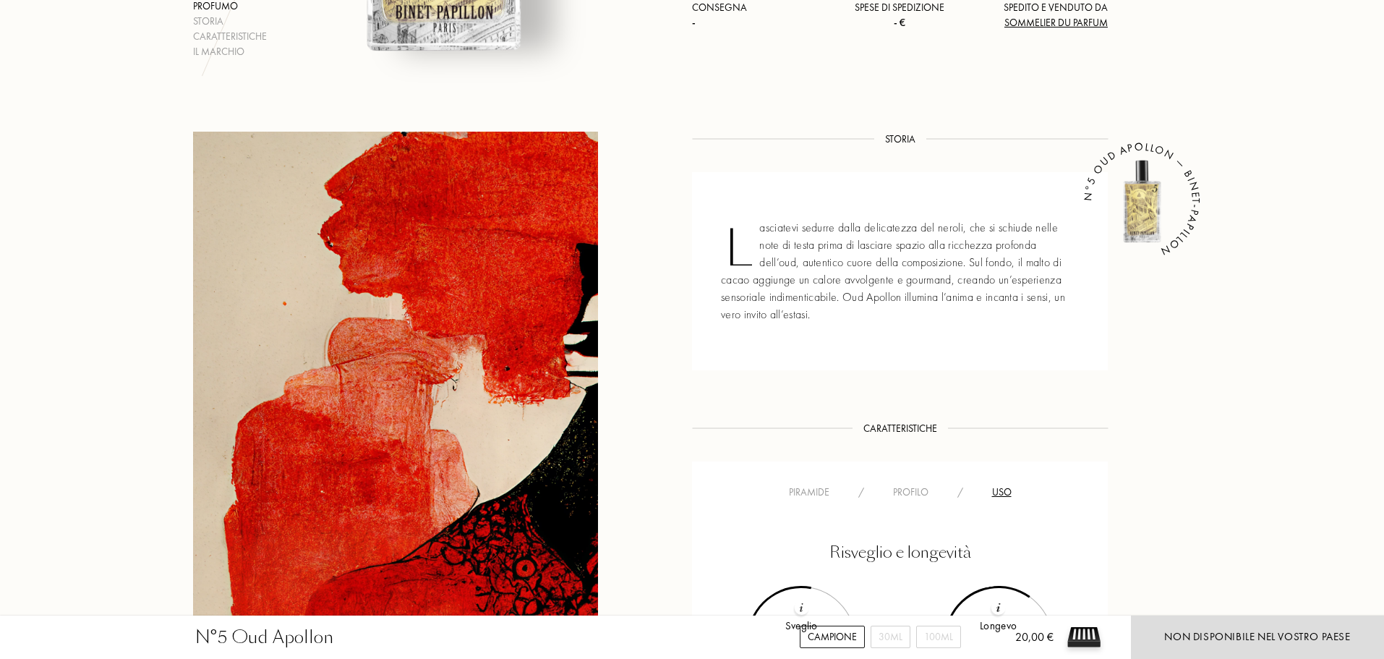
scroll to position [0, 0]
